Goal: Information Seeking & Learning: Learn about a topic

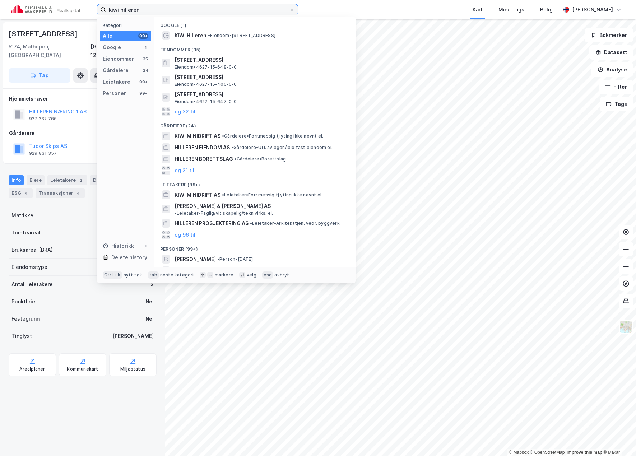
drag, startPoint x: 155, startPoint y: 10, endPoint x: 10, endPoint y: 10, distance: 145.1
click at [10, 10] on div "kiwi hilleren Kategori Alle 99+ Google 1 Eiendommer 35 Gårdeiere 24 Leietakere …" at bounding box center [318, 9] width 636 height 19
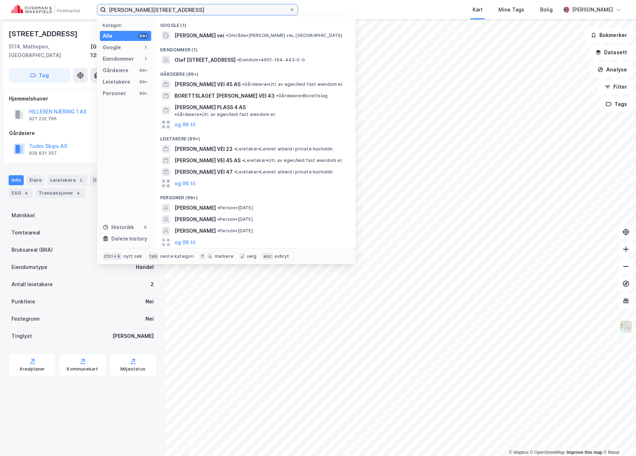
type input "[PERSON_NAME][STREET_ADDRESS]"
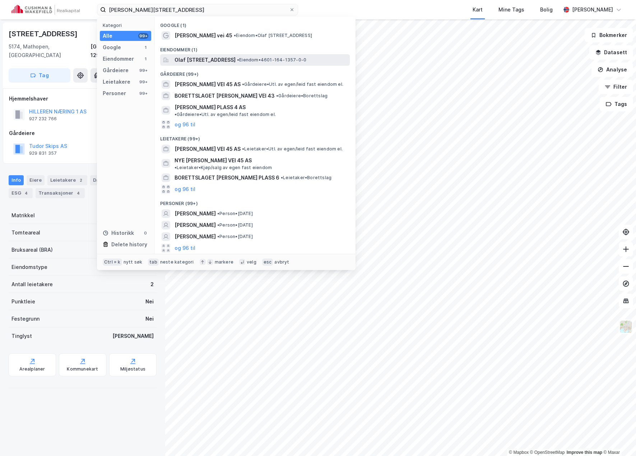
click at [234, 60] on span "Olaf [STREET_ADDRESS]" at bounding box center [205, 60] width 61 height 9
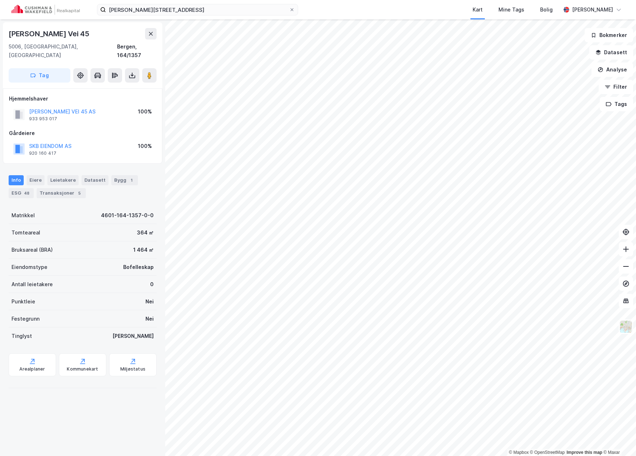
click at [117, 442] on div "[PERSON_NAME] Vei 45 5006, [GEOGRAPHIC_DATA], [GEOGRAPHIC_DATA], 164/1357 Tag H…" at bounding box center [82, 237] width 165 height 437
